Goal: Information Seeking & Learning: Learn about a topic

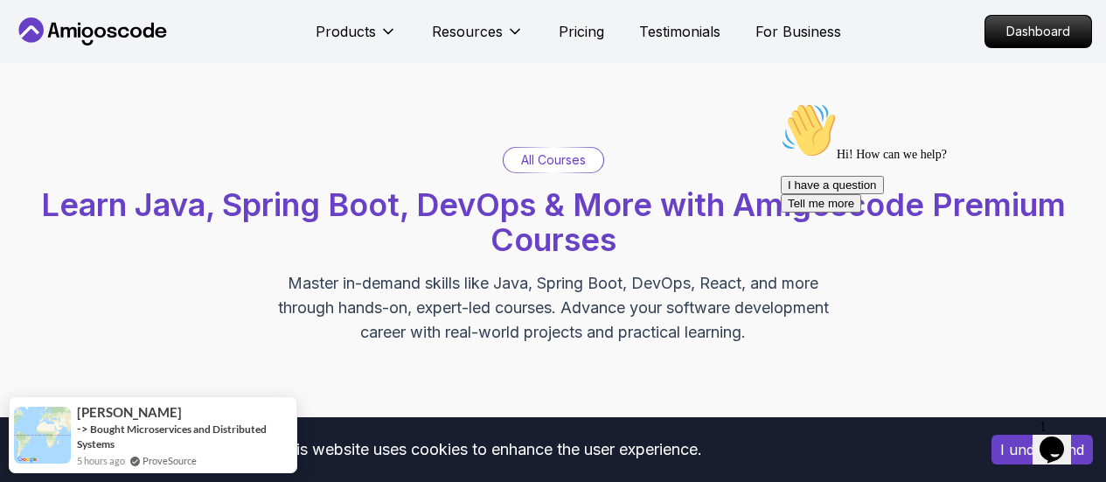
click at [1064, 439] on icon "Chat widget" at bounding box center [1052, 449] width 24 height 26
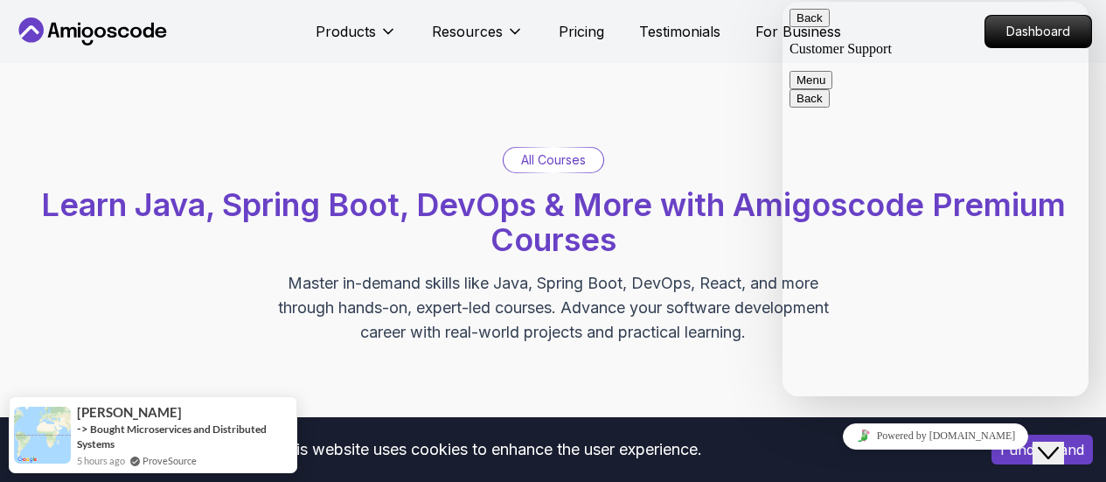
click at [833, 71] on button "Menu" at bounding box center [811, 80] width 43 height 18
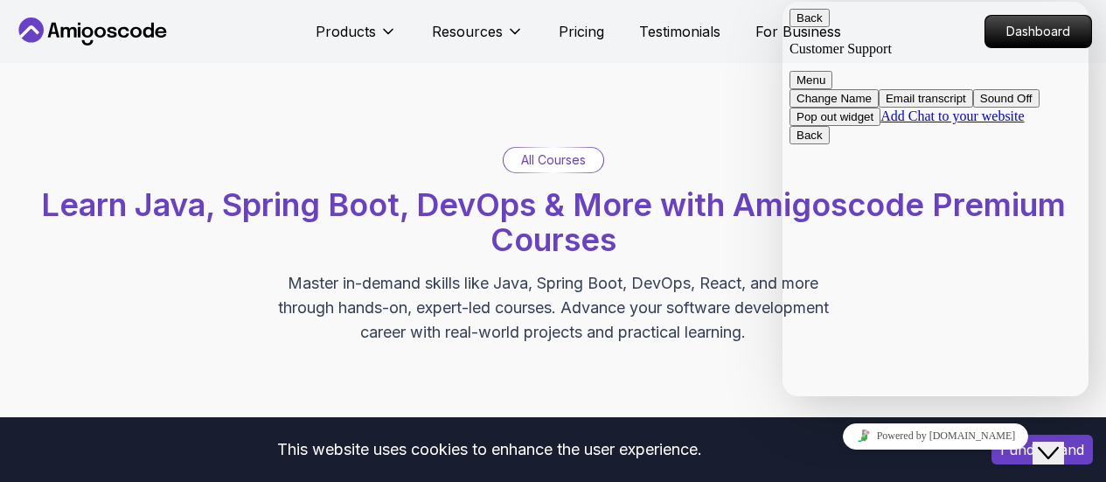
click at [463, 124] on div "All Courses Learn Java, Spring Boot, DevOps & More with Amigoscode Premium Cour…" at bounding box center [553, 246] width 1106 height 366
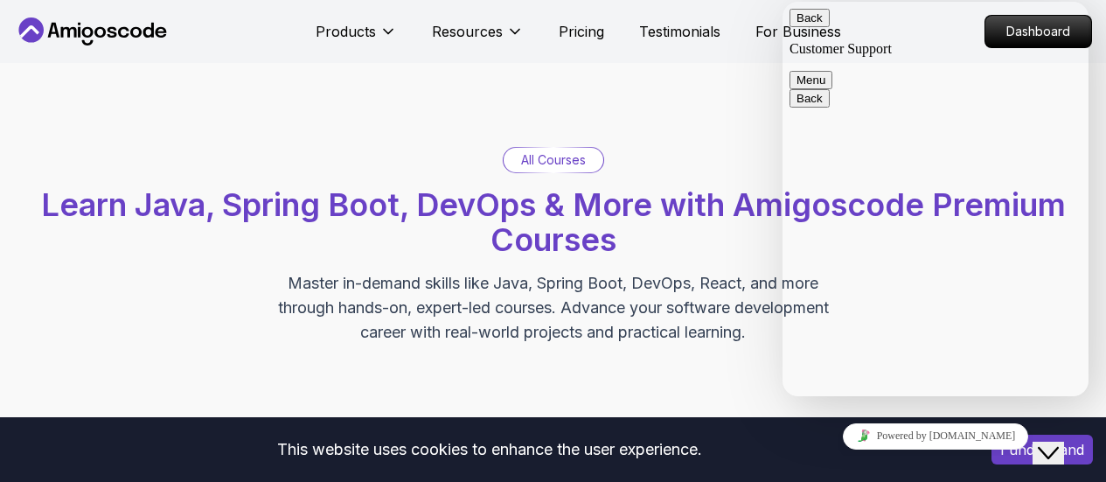
click at [584, 89] on div "All Courses Learn Java, Spring Boot, DevOps & More with Amigoscode Premium Cour…" at bounding box center [553, 246] width 1106 height 366
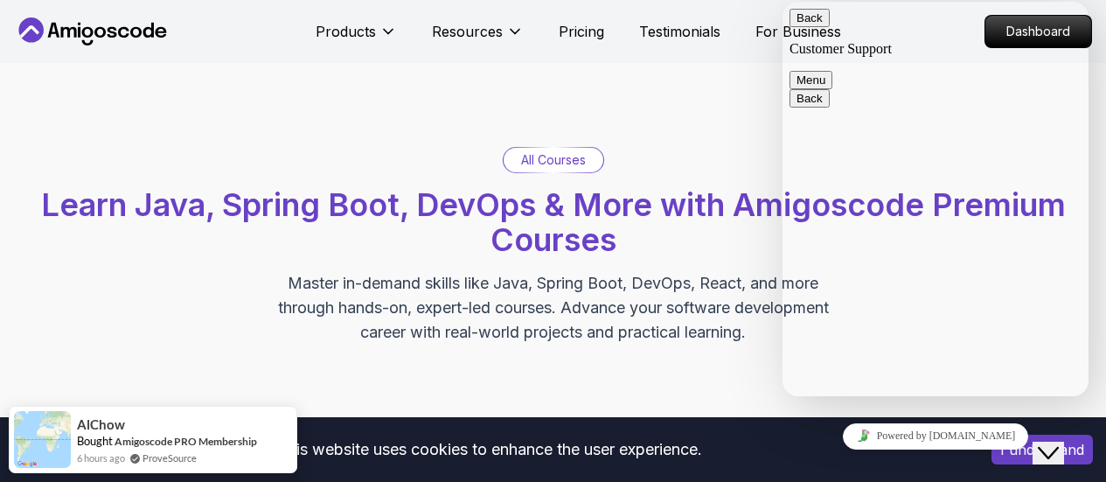
click at [1043, 443] on div "Close Chat This icon closes the chat window." at bounding box center [1048, 453] width 21 height 21
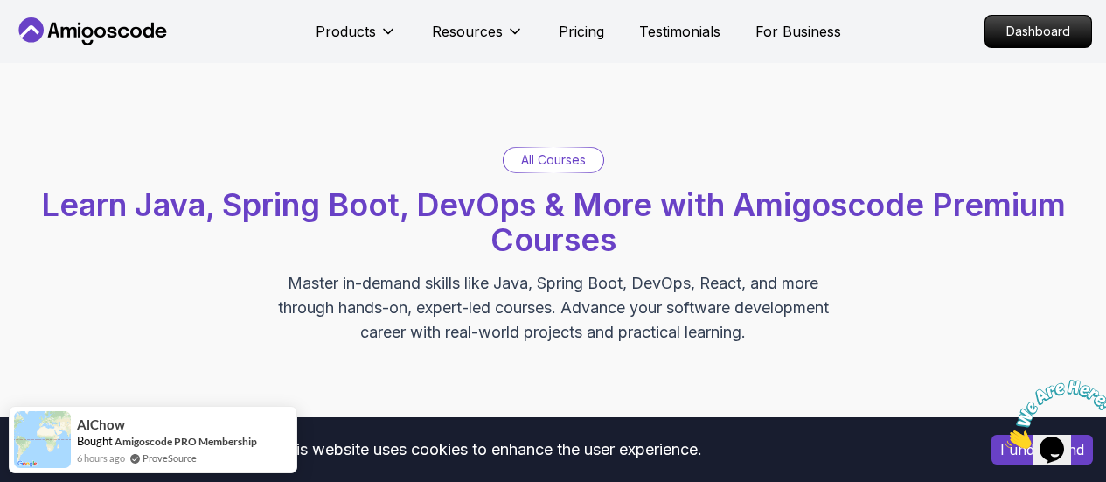
click at [1029, 38] on p "Dashboard" at bounding box center [1038, 32] width 101 height 30
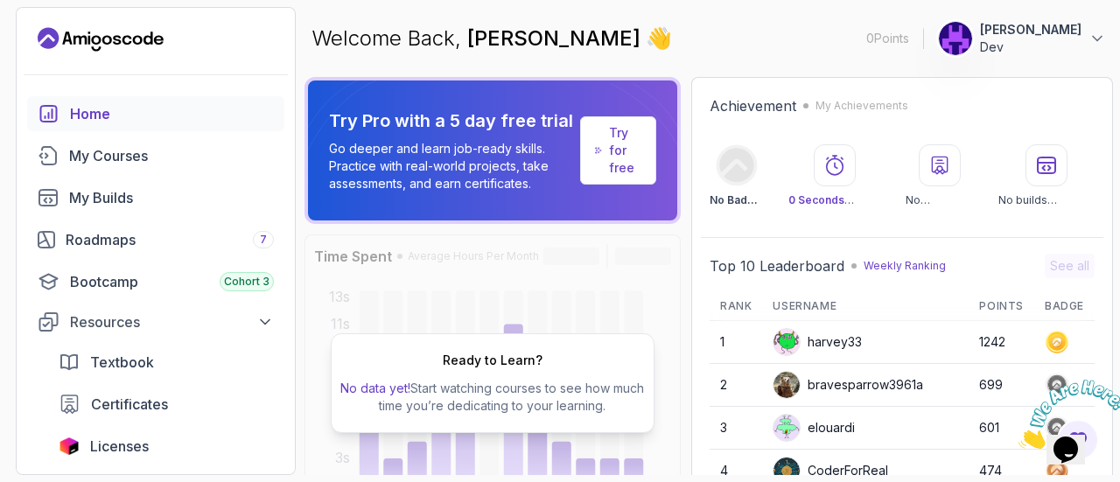
click at [69, 35] on icon "Landing page" at bounding box center [67, 37] width 10 height 13
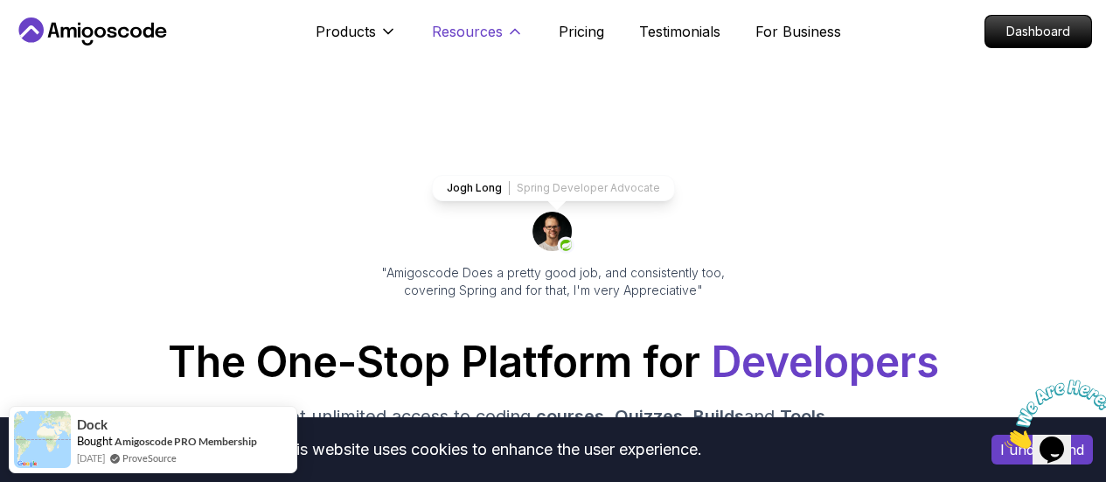
click at [515, 35] on icon at bounding box center [514, 31] width 17 height 17
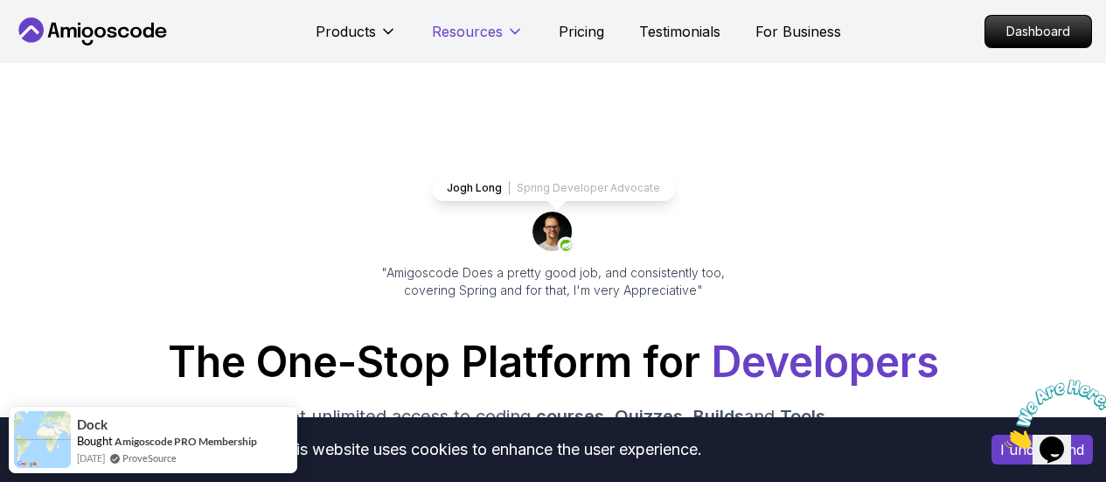
click at [515, 35] on icon at bounding box center [514, 31] width 17 height 17
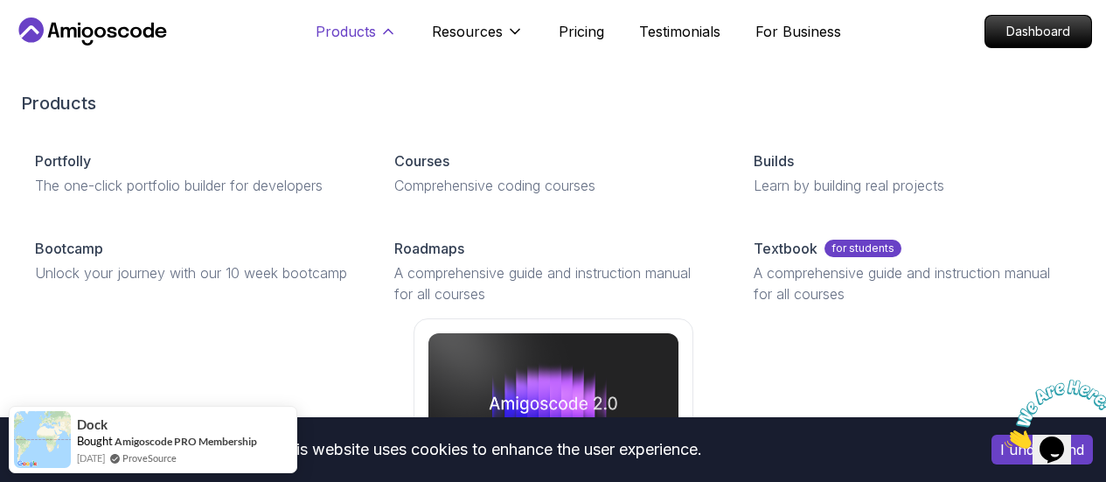
click at [373, 31] on p "Products" at bounding box center [346, 31] width 60 height 21
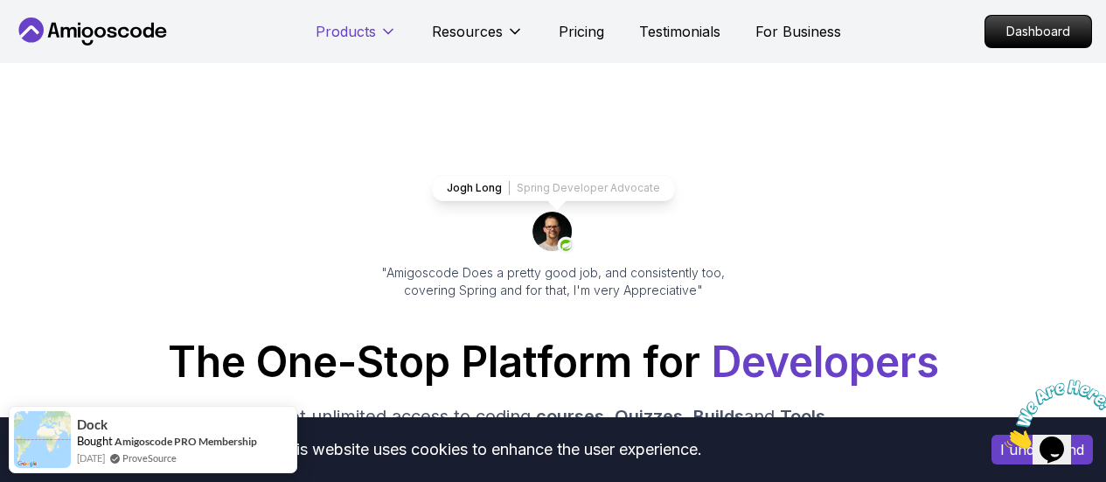
click at [373, 31] on p "Products" at bounding box center [346, 31] width 60 height 21
click at [675, 38] on p "Testimonials" at bounding box center [679, 31] width 81 height 21
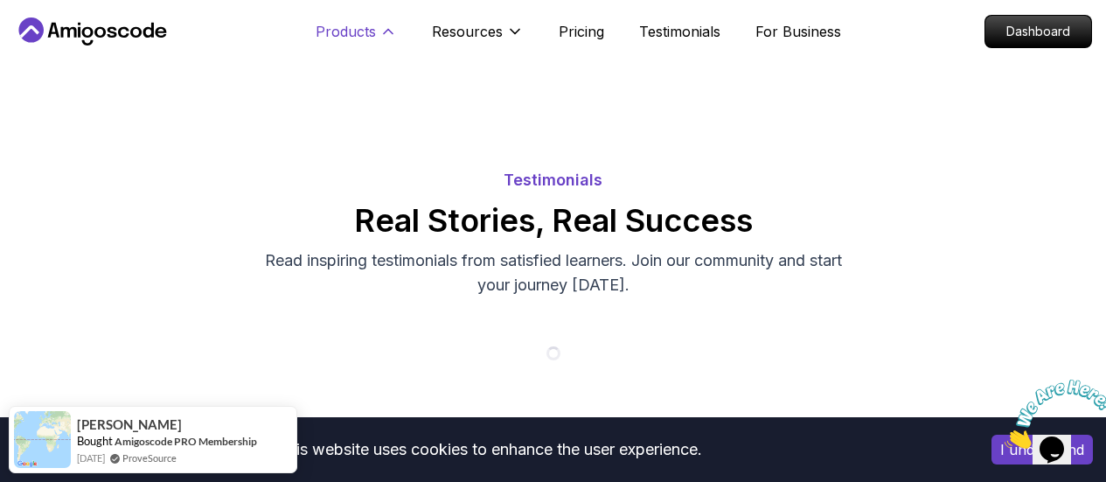
click at [348, 31] on p "Products" at bounding box center [346, 31] width 60 height 21
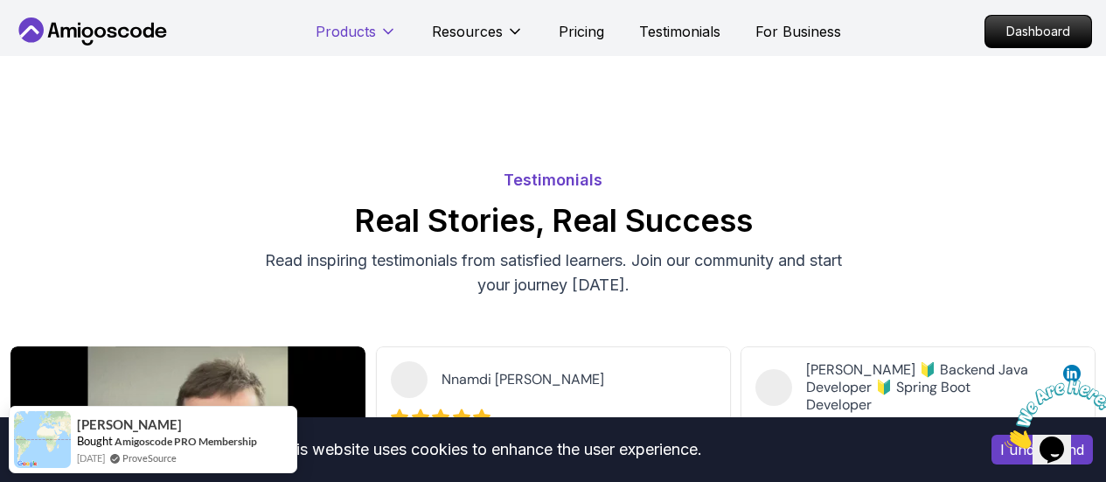
click at [348, 31] on p "Products" at bounding box center [346, 31] width 60 height 21
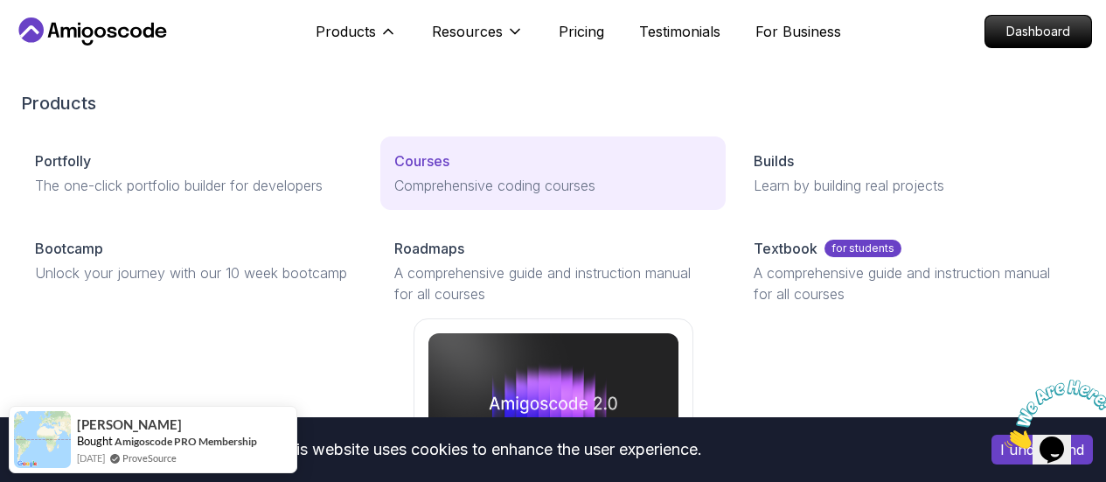
click at [394, 171] on p "Courses" at bounding box center [421, 160] width 55 height 21
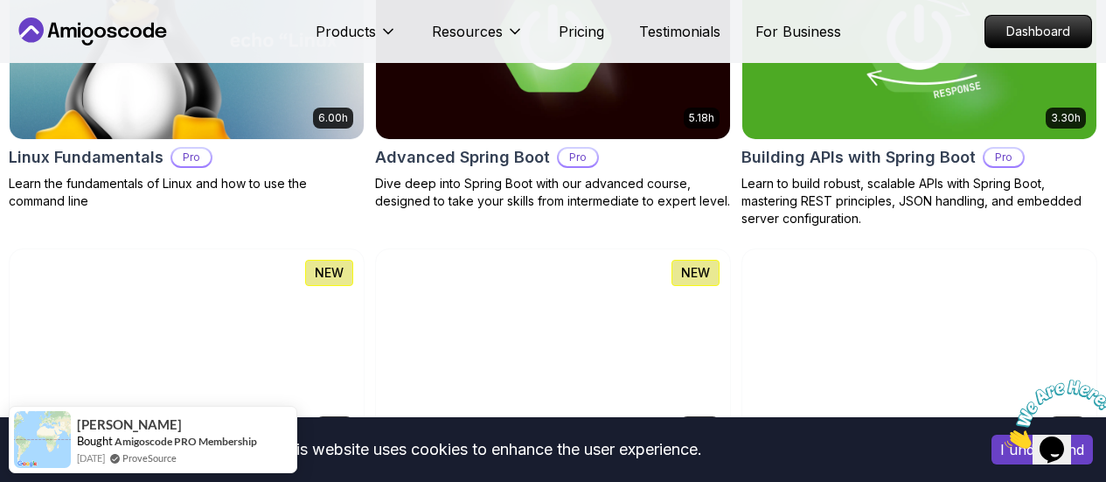
scroll to position [700, 0]
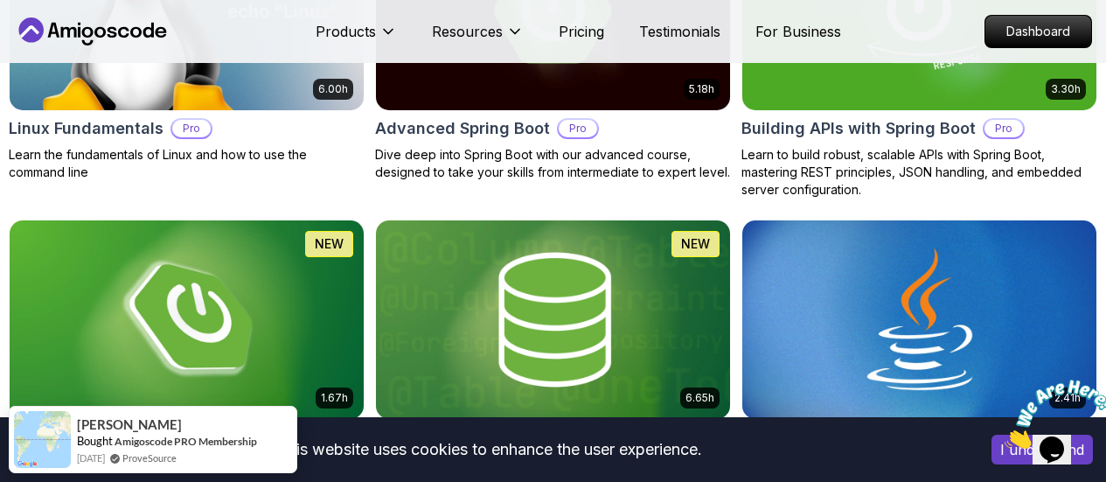
click at [0, 0] on p "[PERSON_NAME]" at bounding box center [0, 0] width 0 height 0
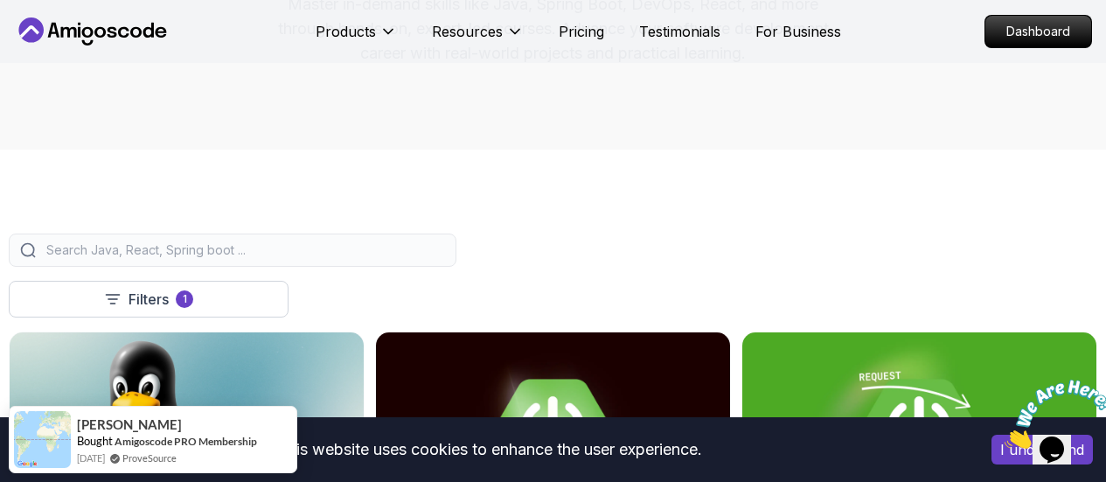
scroll to position [175, 0]
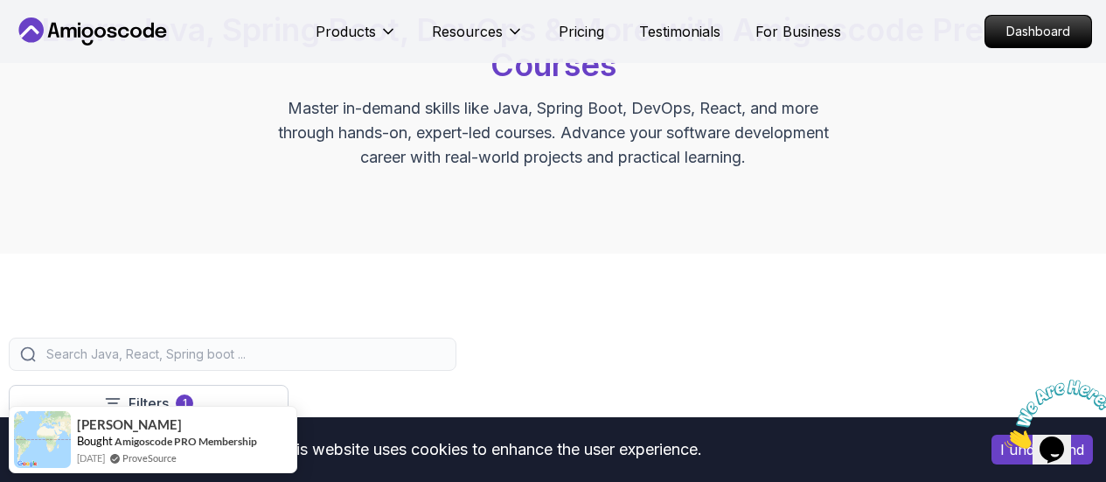
click at [56, 29] on icon at bounding box center [53, 30] width 11 height 15
